Goal: Use online tool/utility: Utilize a website feature to perform a specific function

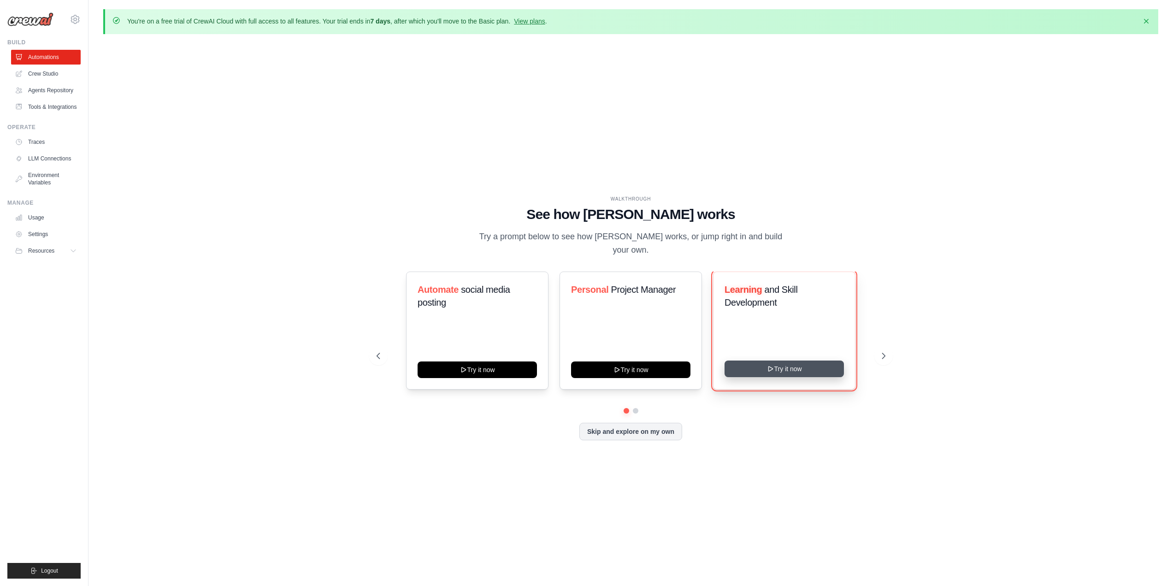
click at [808, 366] on button "Try it now" at bounding box center [784, 368] width 119 height 17
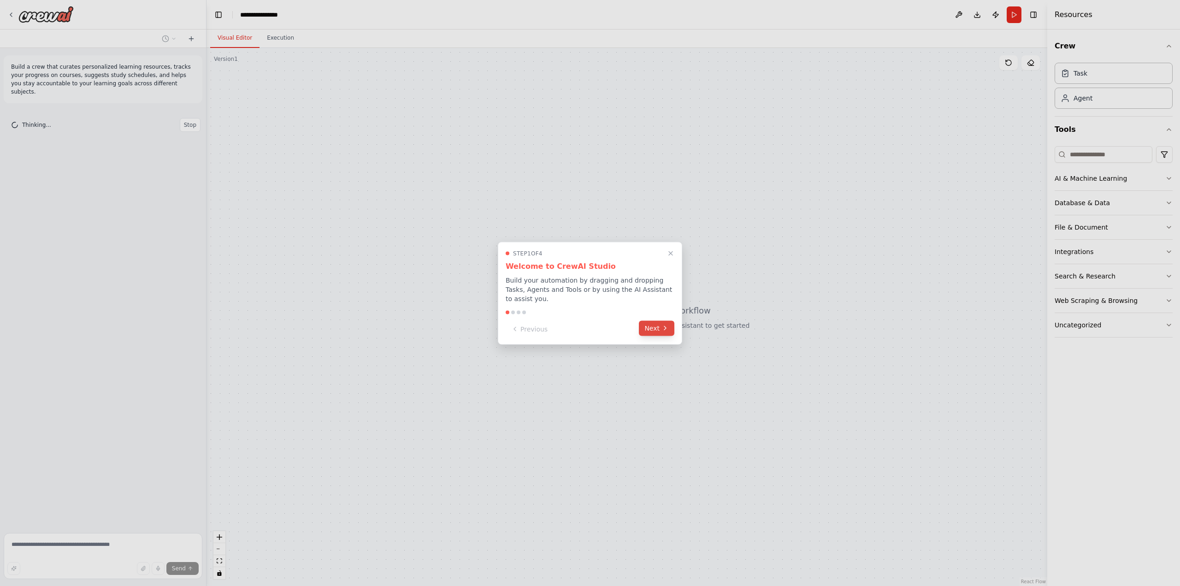
click at [649, 325] on button "Next" at bounding box center [656, 327] width 35 height 15
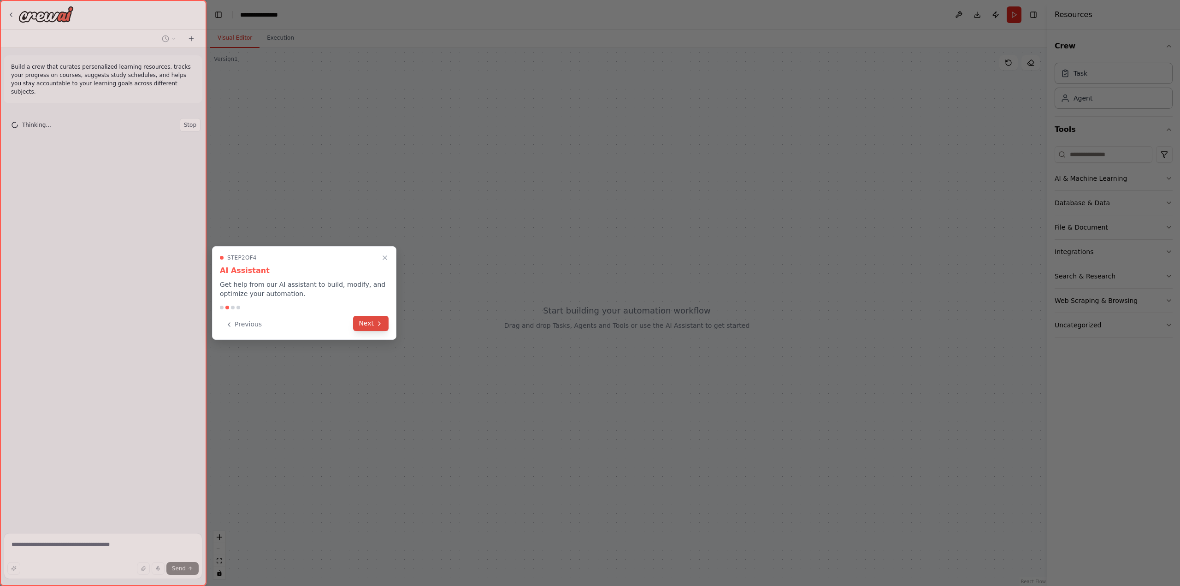
click at [361, 321] on button "Next" at bounding box center [370, 323] width 35 height 15
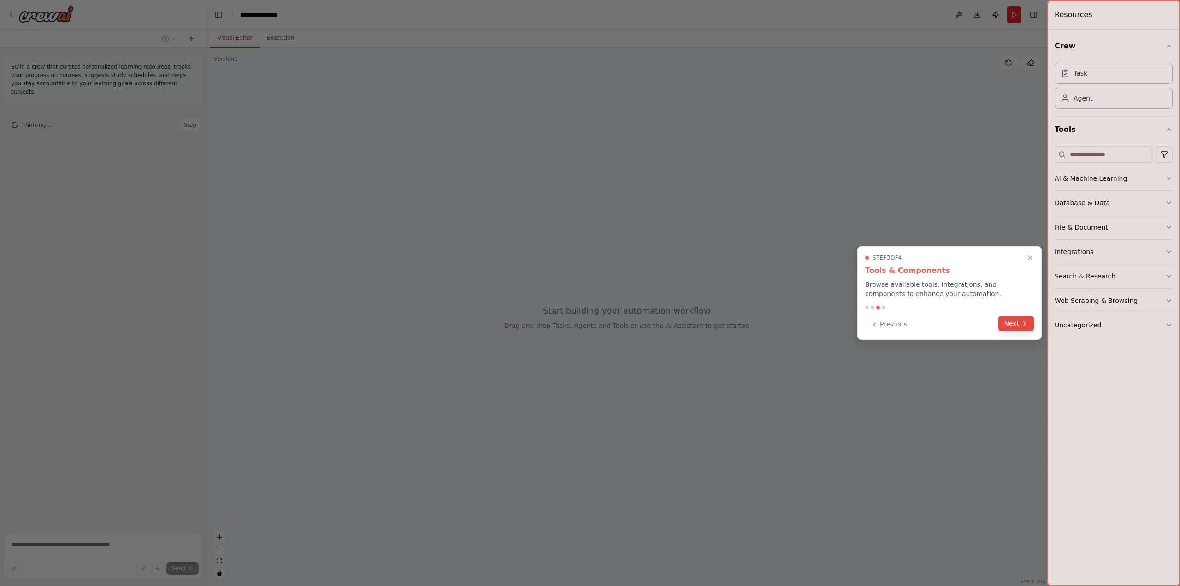
click at [1021, 319] on button "Next" at bounding box center [1016, 323] width 35 height 15
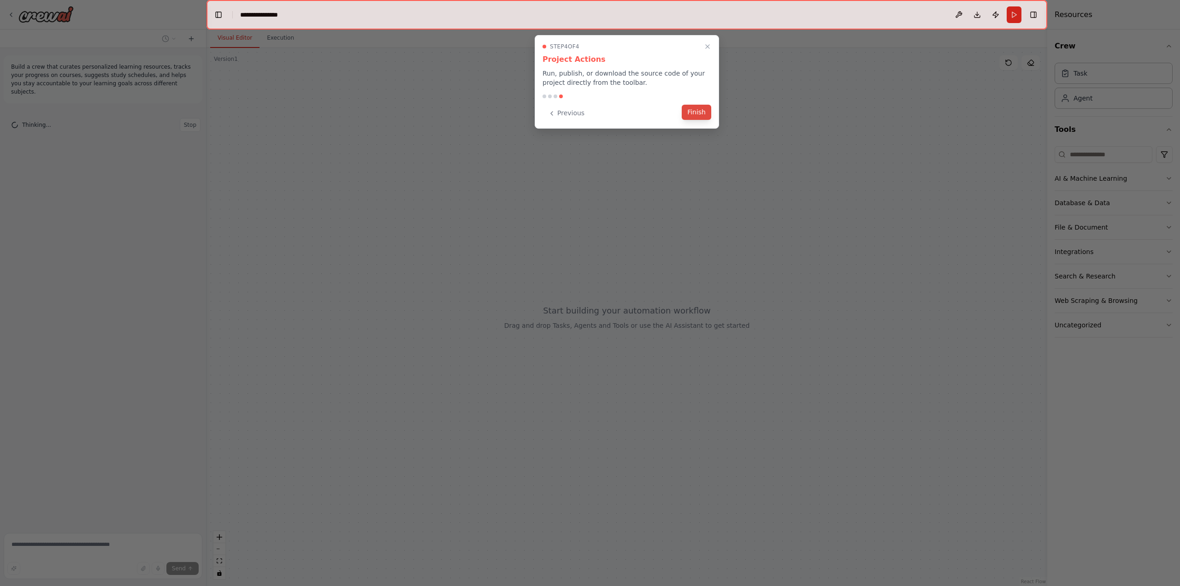
click at [704, 112] on button "Finish" at bounding box center [697, 112] width 30 height 15
